Goal: Task Accomplishment & Management: Manage account settings

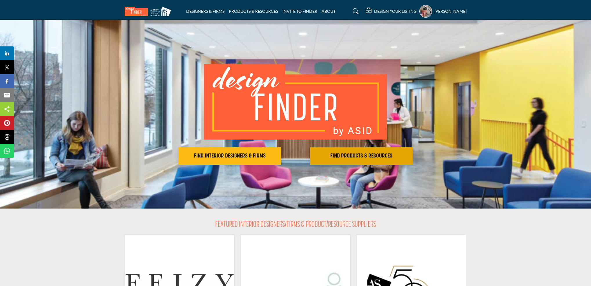
click at [341, 154] on h2 "FIND PRODUCTS & RESOURCES" at bounding box center [361, 156] width 99 height 7
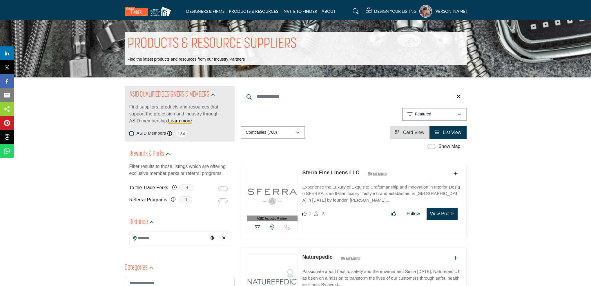
click at [274, 94] on input "Search Keyword" at bounding box center [354, 97] width 226 height 14
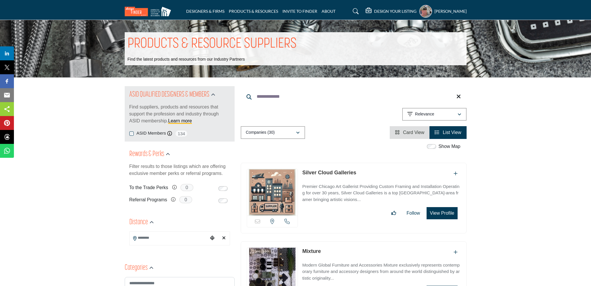
click at [290, 98] on input "**********" at bounding box center [354, 97] width 226 height 14
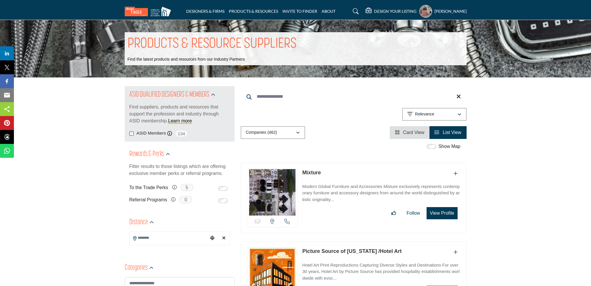
type input "**********"
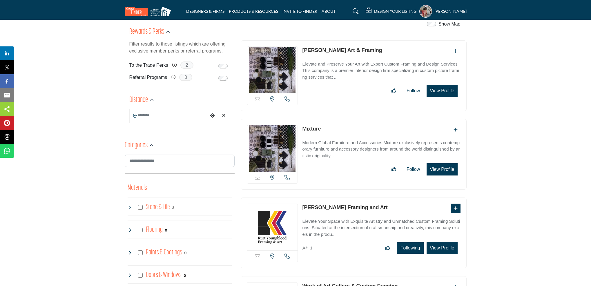
scroll to position [124, 0]
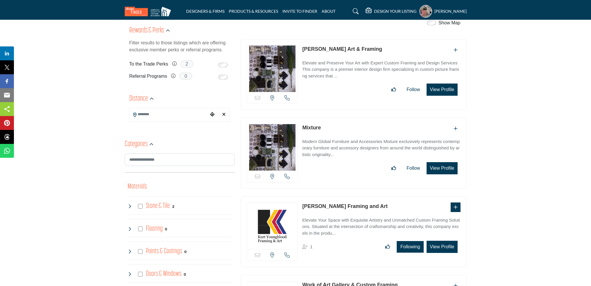
click at [409, 222] on p "Elevate Your Space with Exquisite Artistry and Unmatched Custom Framing Solutio…" at bounding box center [381, 227] width 158 height 20
click at [441, 245] on button "View Profile" at bounding box center [442, 247] width 31 height 12
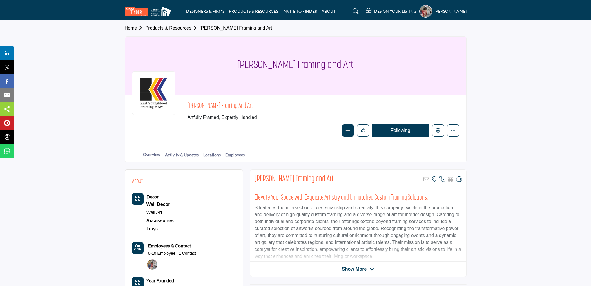
click at [409, 80] on div "Kurt Younglood Framing and Art" at bounding box center [295, 66] width 341 height 58
click at [437, 131] on icon "Edit company" at bounding box center [438, 130] width 5 height 5
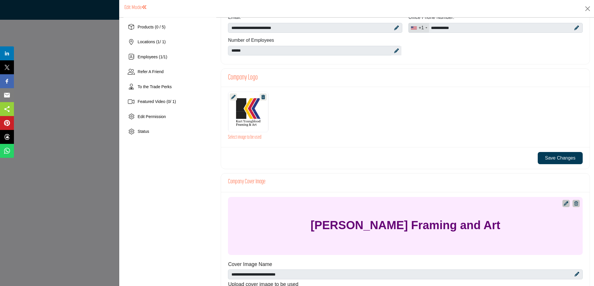
scroll to position [129, 0]
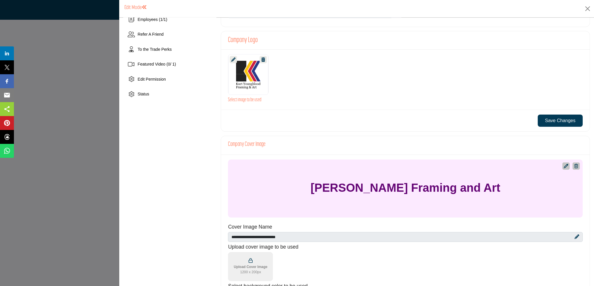
click at [564, 167] on icon "Upgrade Custom Cover Text" at bounding box center [566, 166] width 4 height 4
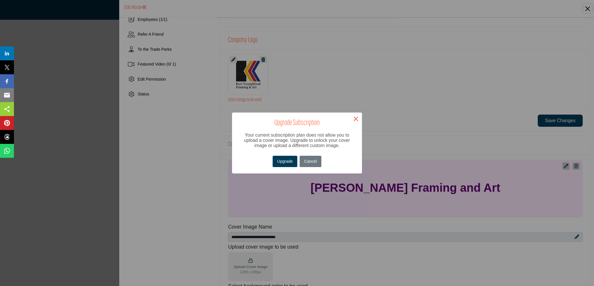
click at [355, 120] on button "×" at bounding box center [356, 119] width 12 height 12
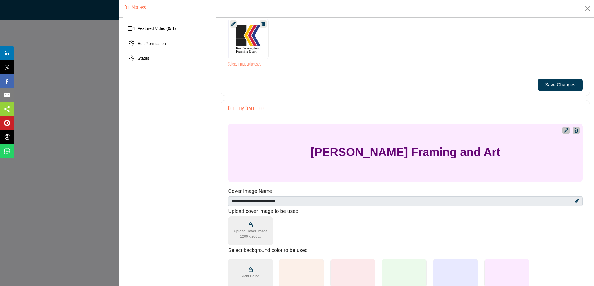
scroll to position [203, 0]
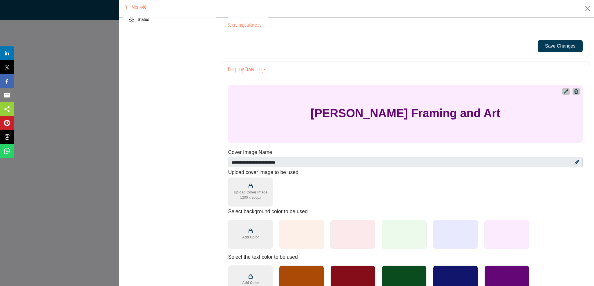
click at [255, 187] on div "Upload Cover Image 1200 x 200px" at bounding box center [251, 191] width 38 height 21
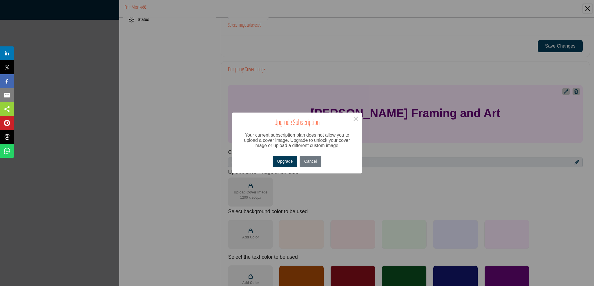
click at [282, 163] on button "Upgrade" at bounding box center [285, 161] width 24 height 11
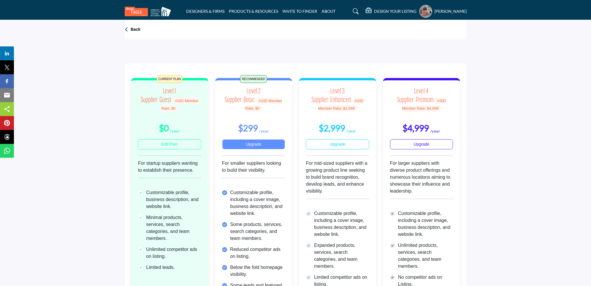
click at [257, 107] on span "ASID Member Rate: $0" at bounding box center [263, 104] width 37 height 14
click at [266, 102] on span "ASID Member Rate: $0" at bounding box center [263, 104] width 37 height 14
click at [261, 143] on link "Upgrade" at bounding box center [253, 144] width 63 height 10
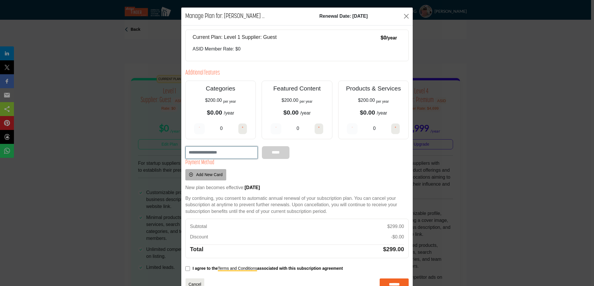
click at [209, 154] on input "text" at bounding box center [221, 152] width 73 height 13
click at [404, 14] on button "Close" at bounding box center [406, 16] width 9 height 9
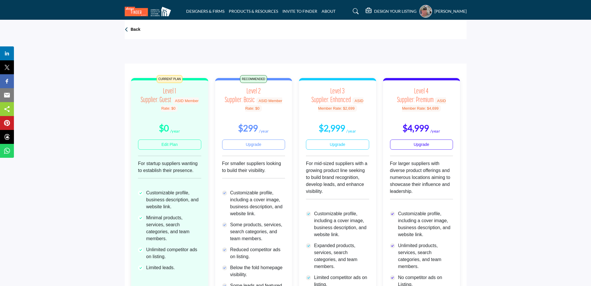
click at [457, 11] on h5 "[PERSON_NAME]" at bounding box center [451, 11] width 32 height 6
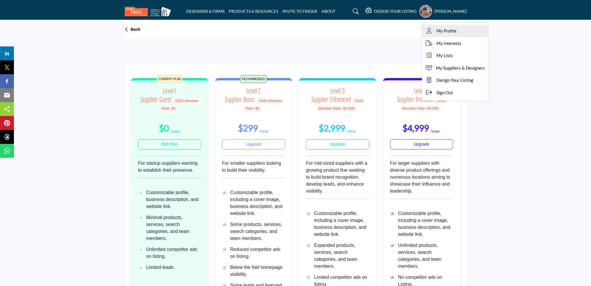
click at [445, 30] on span "My Profile" at bounding box center [447, 31] width 20 height 7
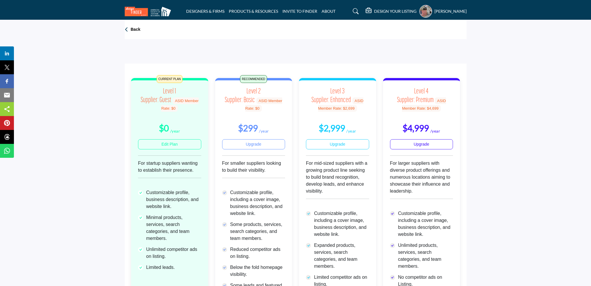
click at [444, 12] on h5 "[PERSON_NAME]" at bounding box center [451, 11] width 32 height 6
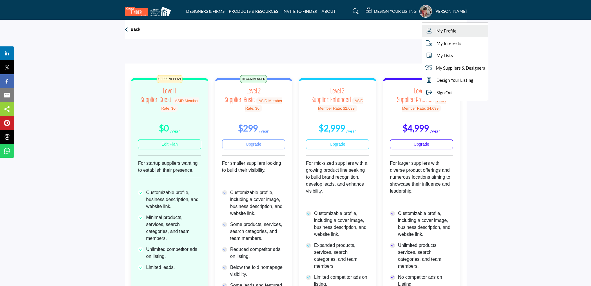
click at [448, 31] on span "My Profile" at bounding box center [447, 31] width 20 height 7
